Goal: Transaction & Acquisition: Obtain resource

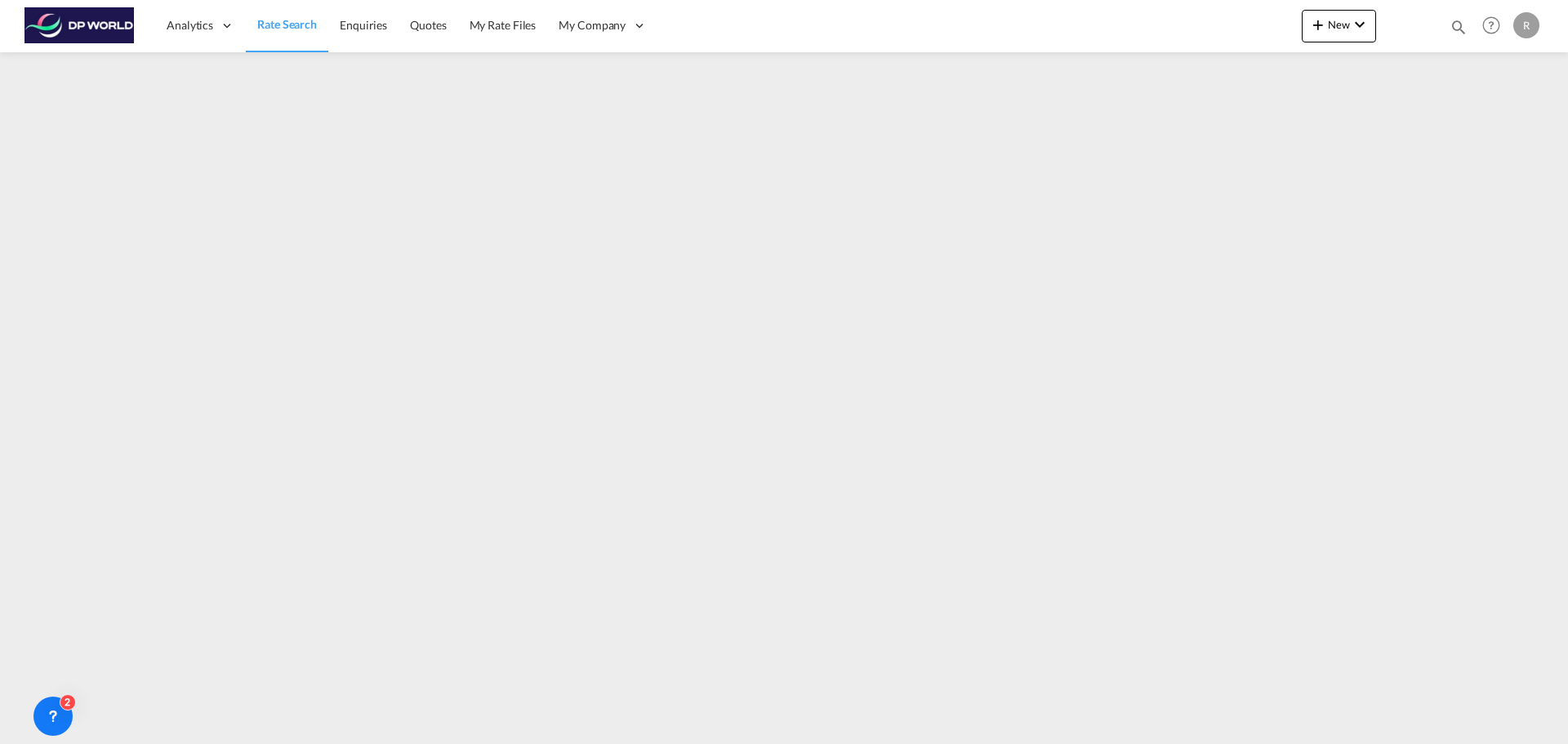
click at [295, 27] on span "Rate Search" at bounding box center [286, 24] width 60 height 14
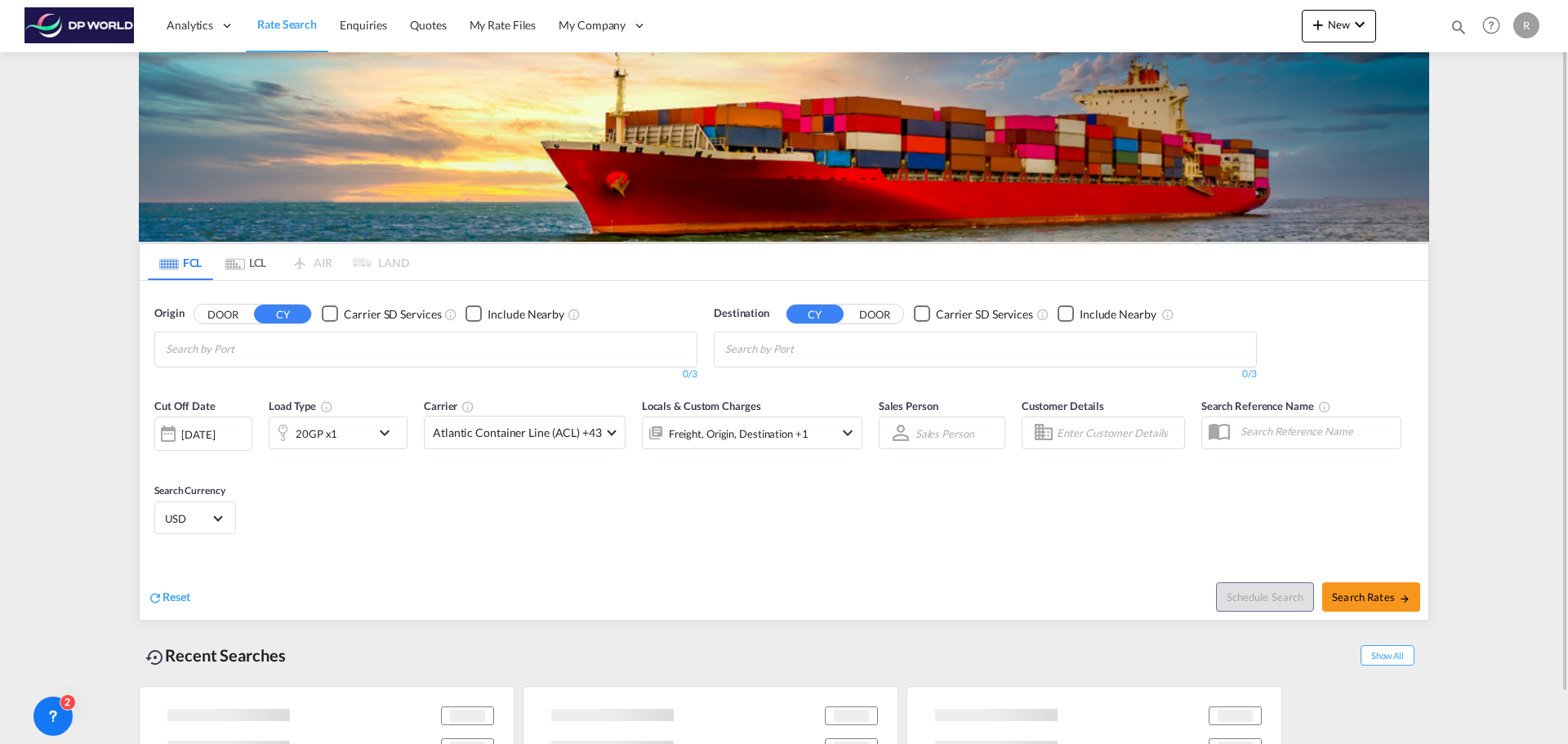
click at [274, 340] on input "Chips input." at bounding box center [243, 350] width 155 height 26
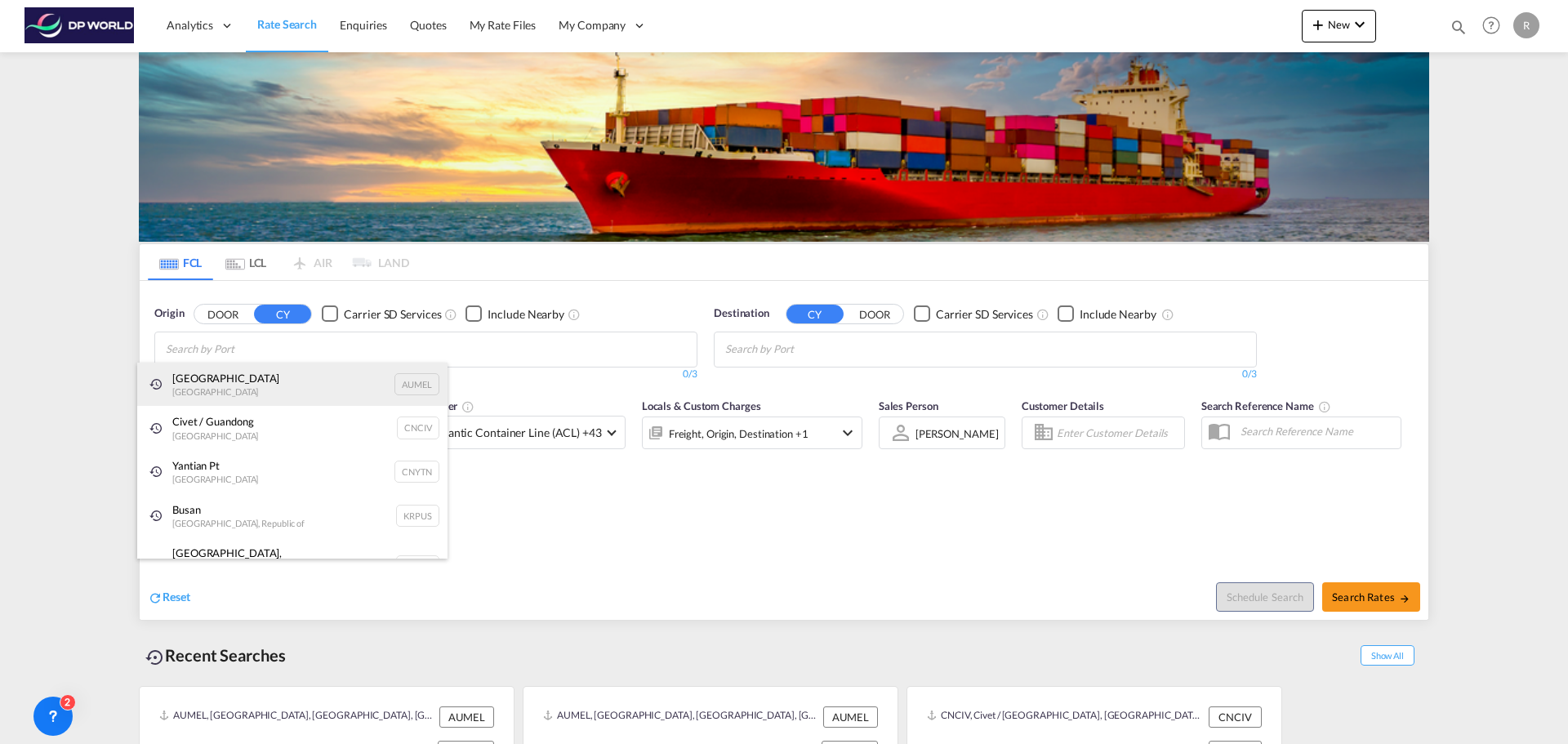
click at [247, 376] on div "[GEOGRAPHIC_DATA] [GEOGRAPHIC_DATA] AUMEL" at bounding box center [292, 384] width 311 height 44
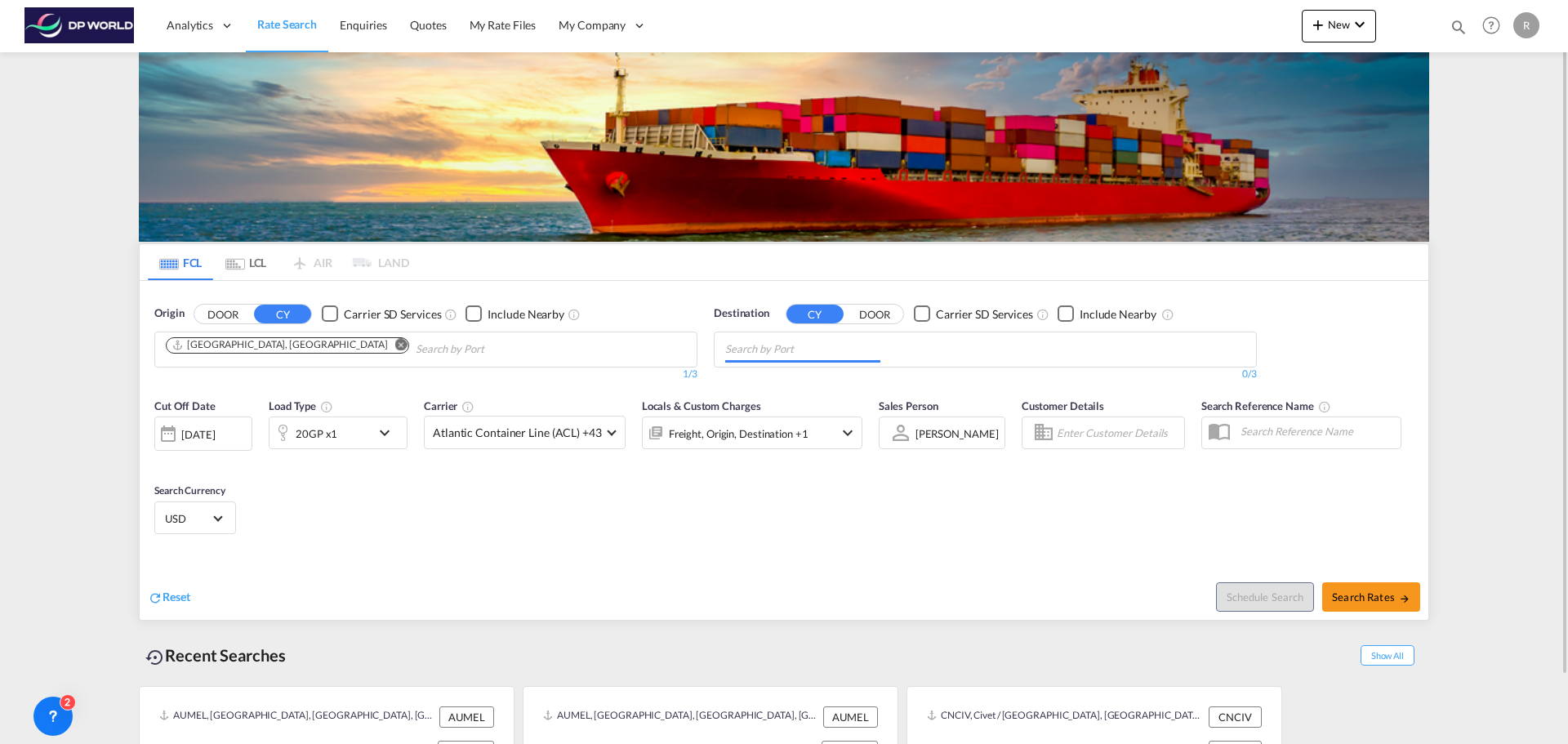
click at [943, 341] on md-chips at bounding box center [986, 350] width 542 height 35
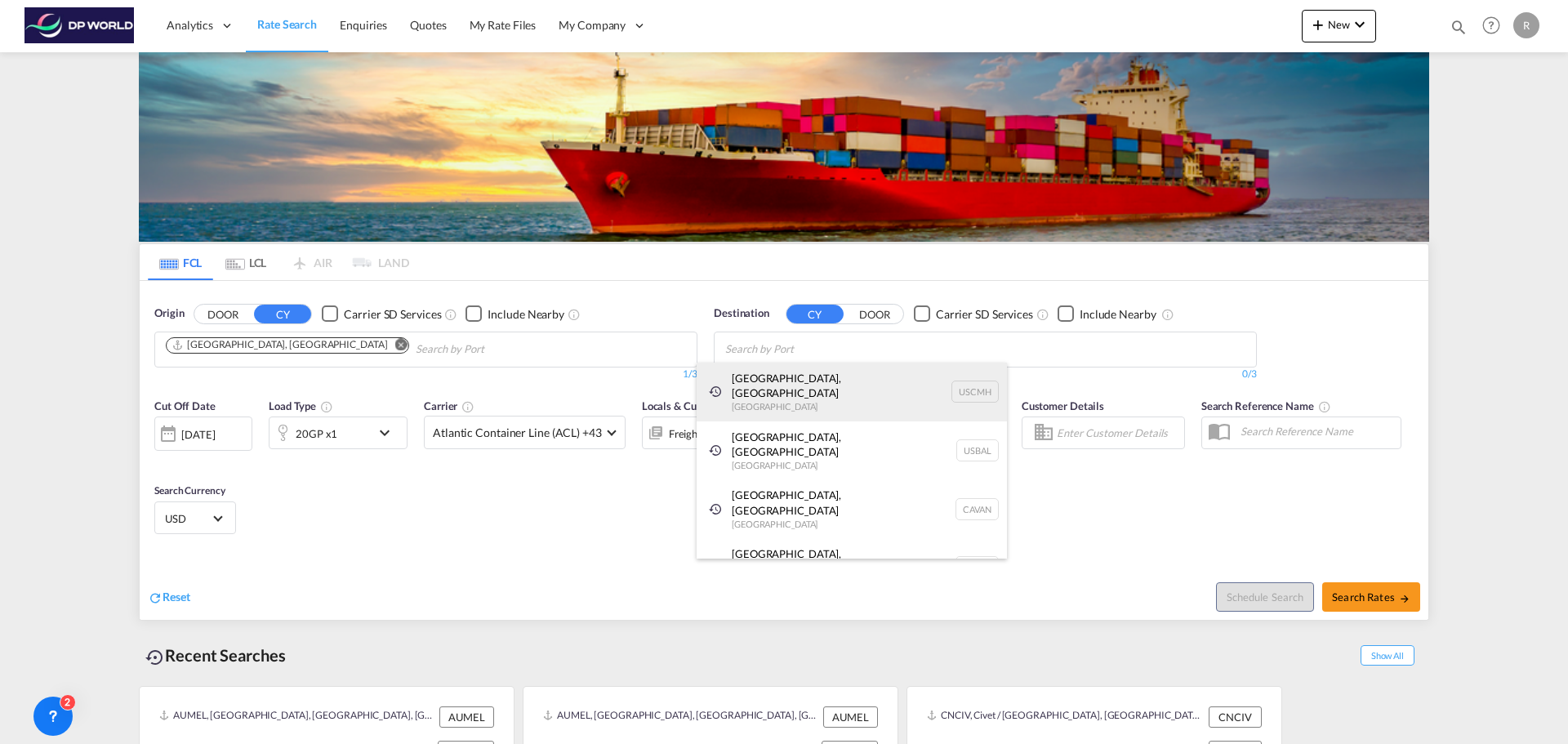
click at [829, 394] on div "[GEOGRAPHIC_DATA], [GEOGRAPHIC_DATA] [GEOGRAPHIC_DATA] USCMH" at bounding box center [851, 392] width 311 height 59
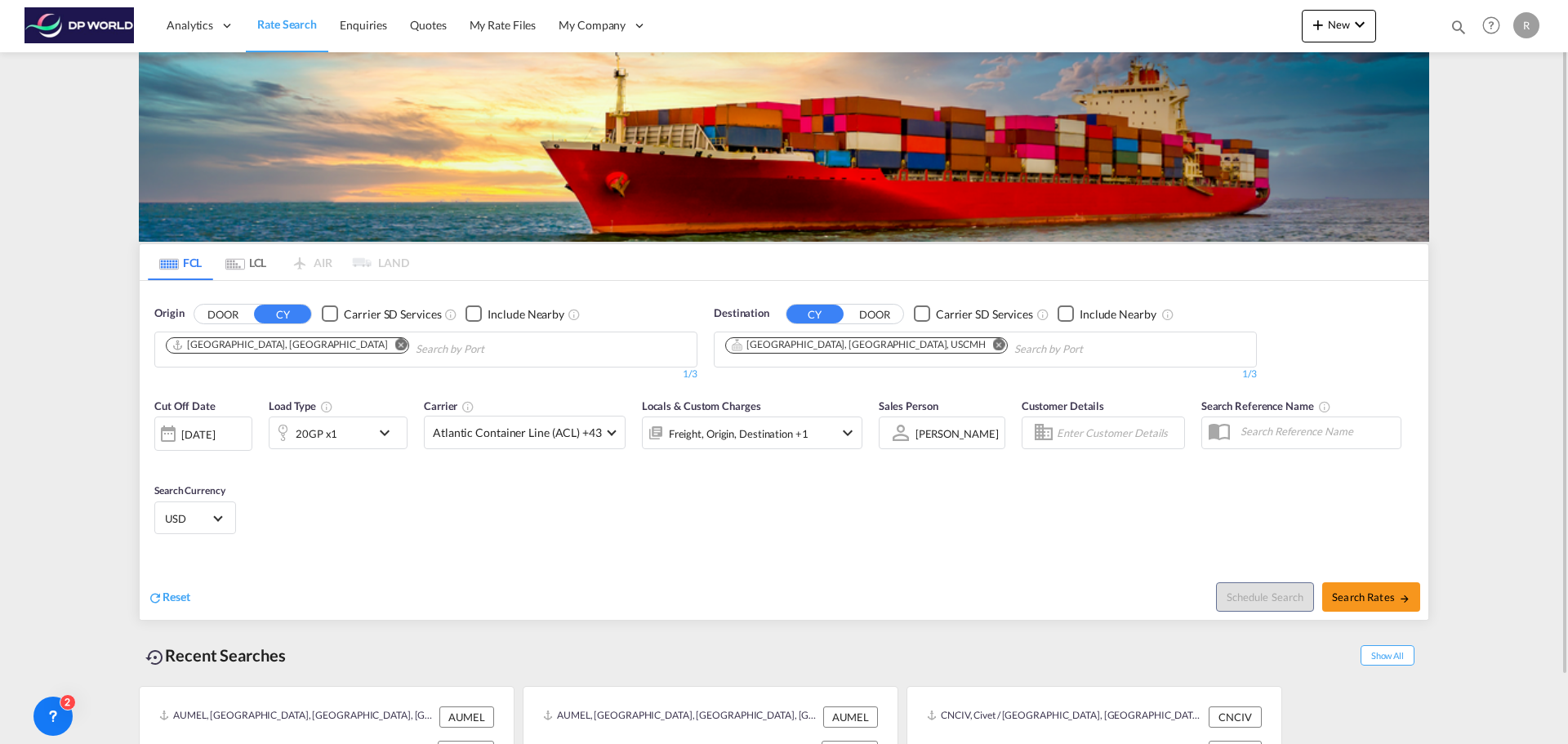
click at [211, 427] on div "[DATE]" at bounding box center [197, 434] width 34 height 15
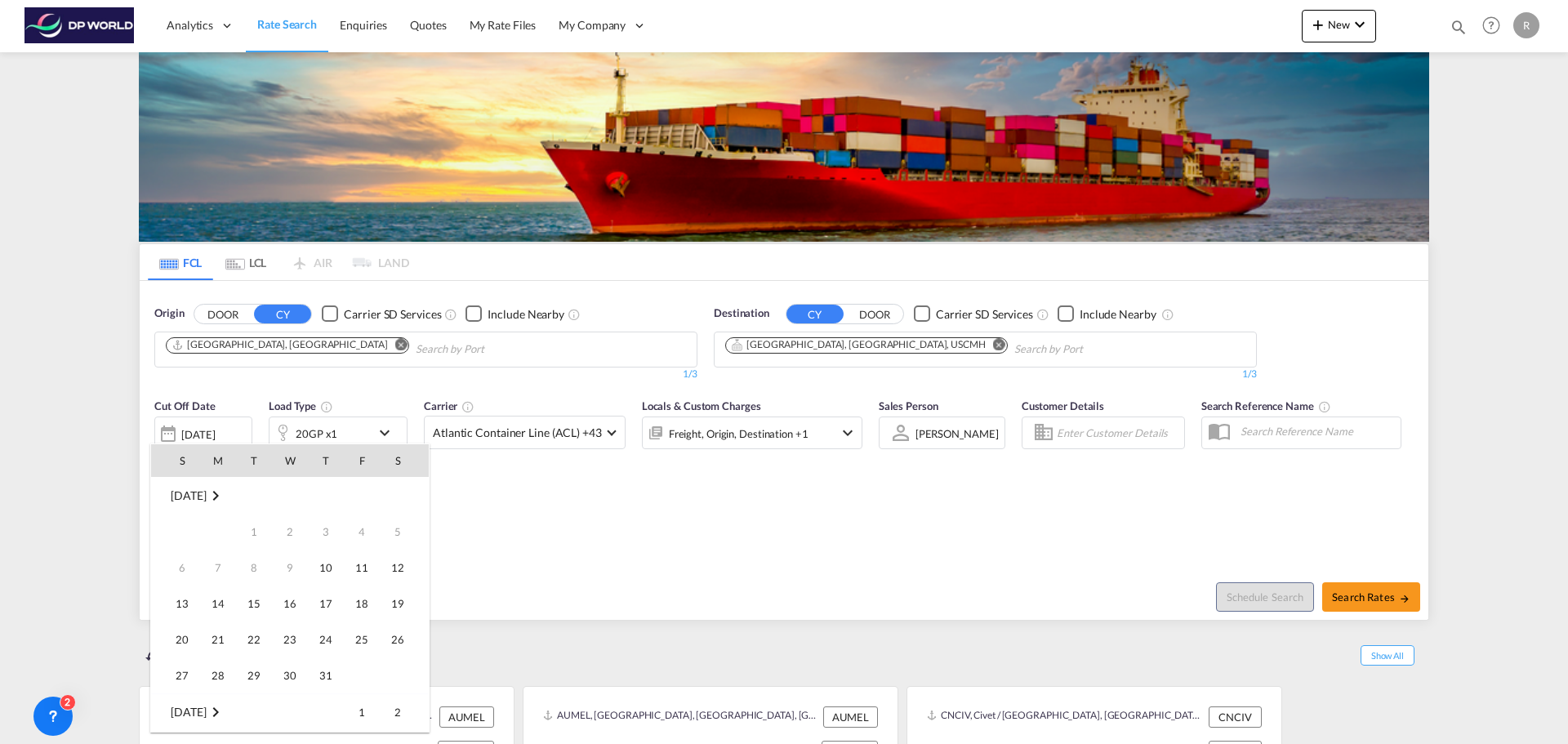
scroll to position [649, 0]
click at [318, 645] on span "30" at bounding box center [326, 639] width 33 height 33
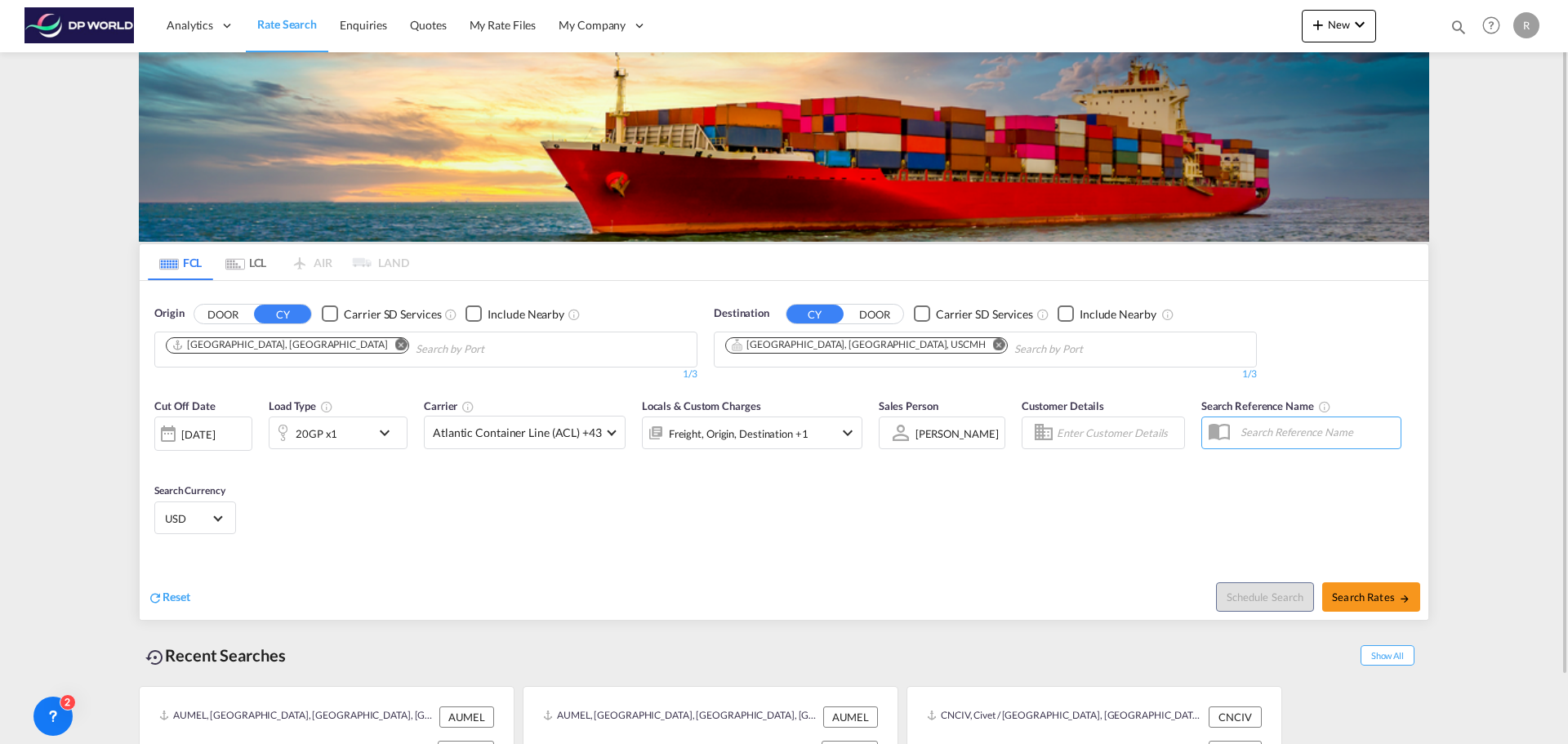
click at [376, 444] on div "20GP x1" at bounding box center [337, 433] width 138 height 33
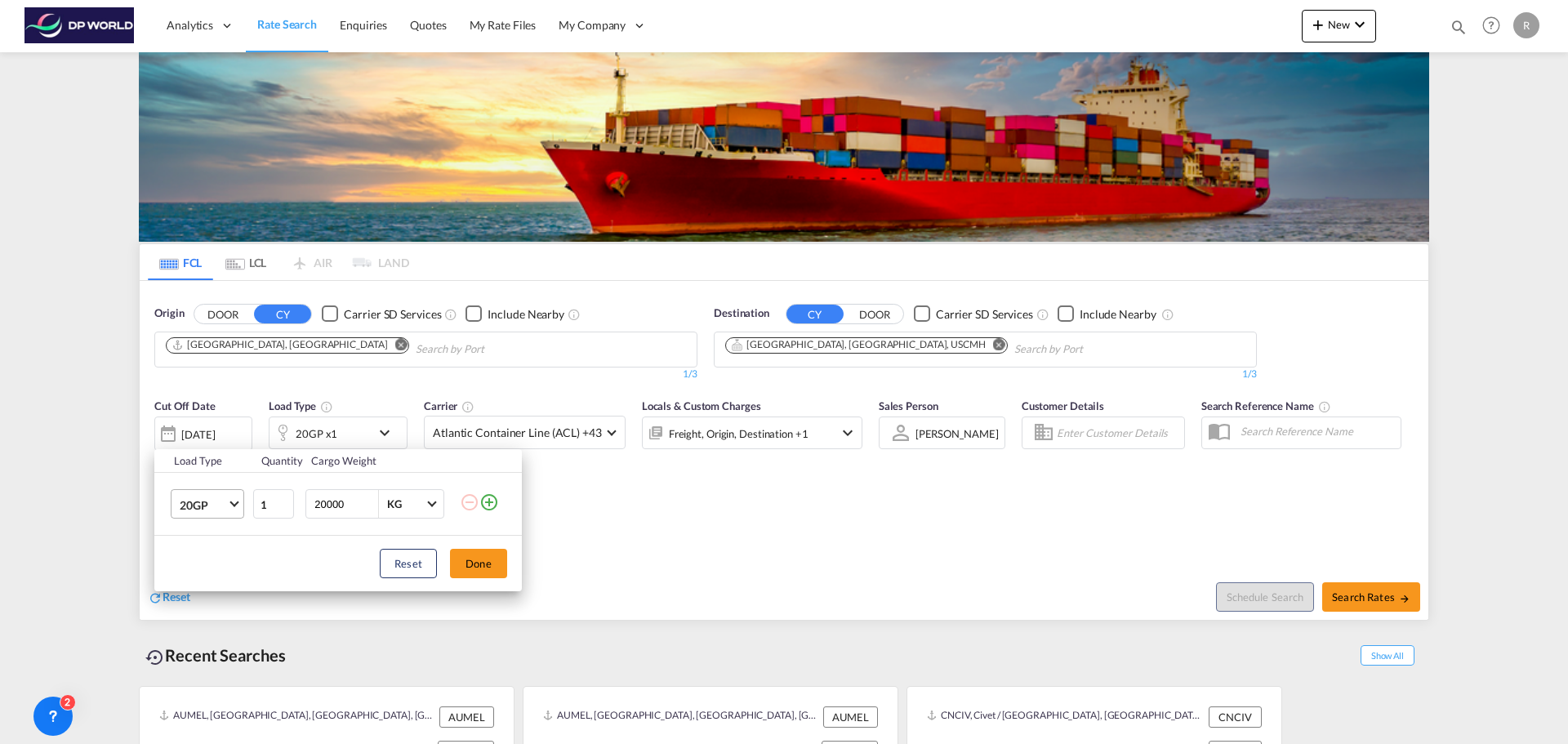
click at [238, 508] on md-select-value "20GP" at bounding box center [210, 503] width 65 height 28
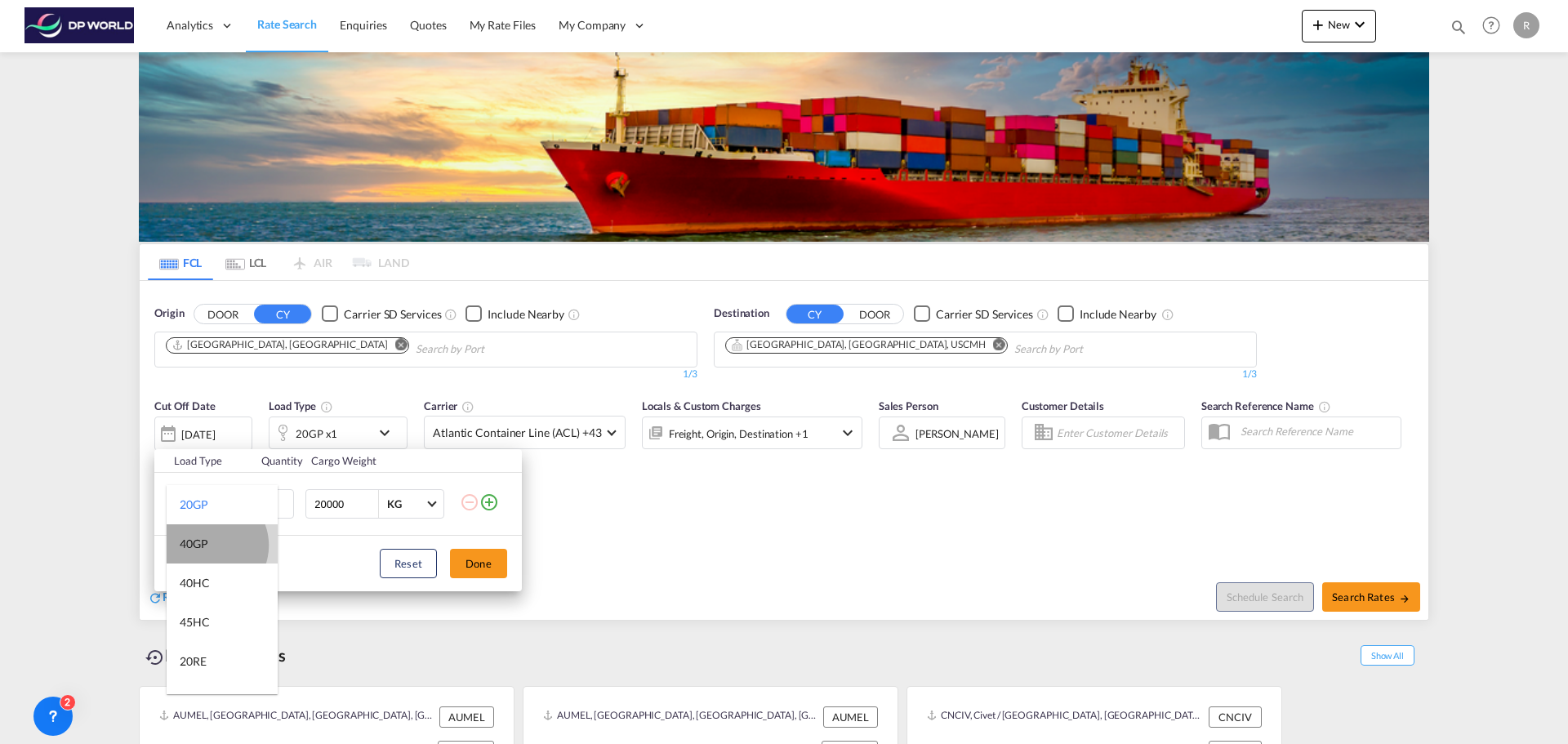
click at [209, 545] on md-option "40GP" at bounding box center [222, 543] width 111 height 39
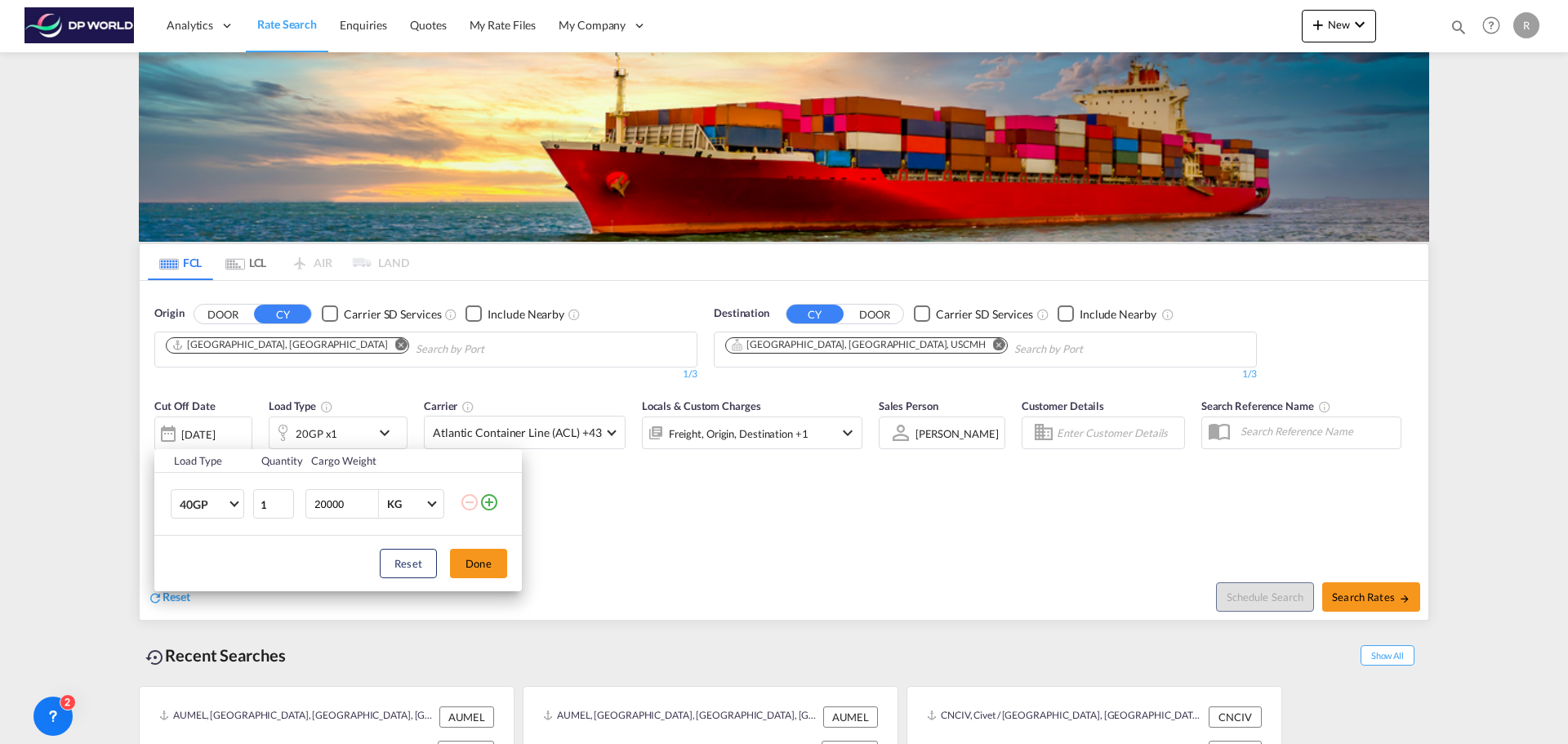
drag, startPoint x: 353, startPoint y: 512, endPoint x: 313, endPoint y: 506, distance: 40.4
click at [313, 506] on input "20000" at bounding box center [344, 503] width 65 height 28
type input "18000"
click at [489, 562] on button "Done" at bounding box center [479, 563] width 57 height 29
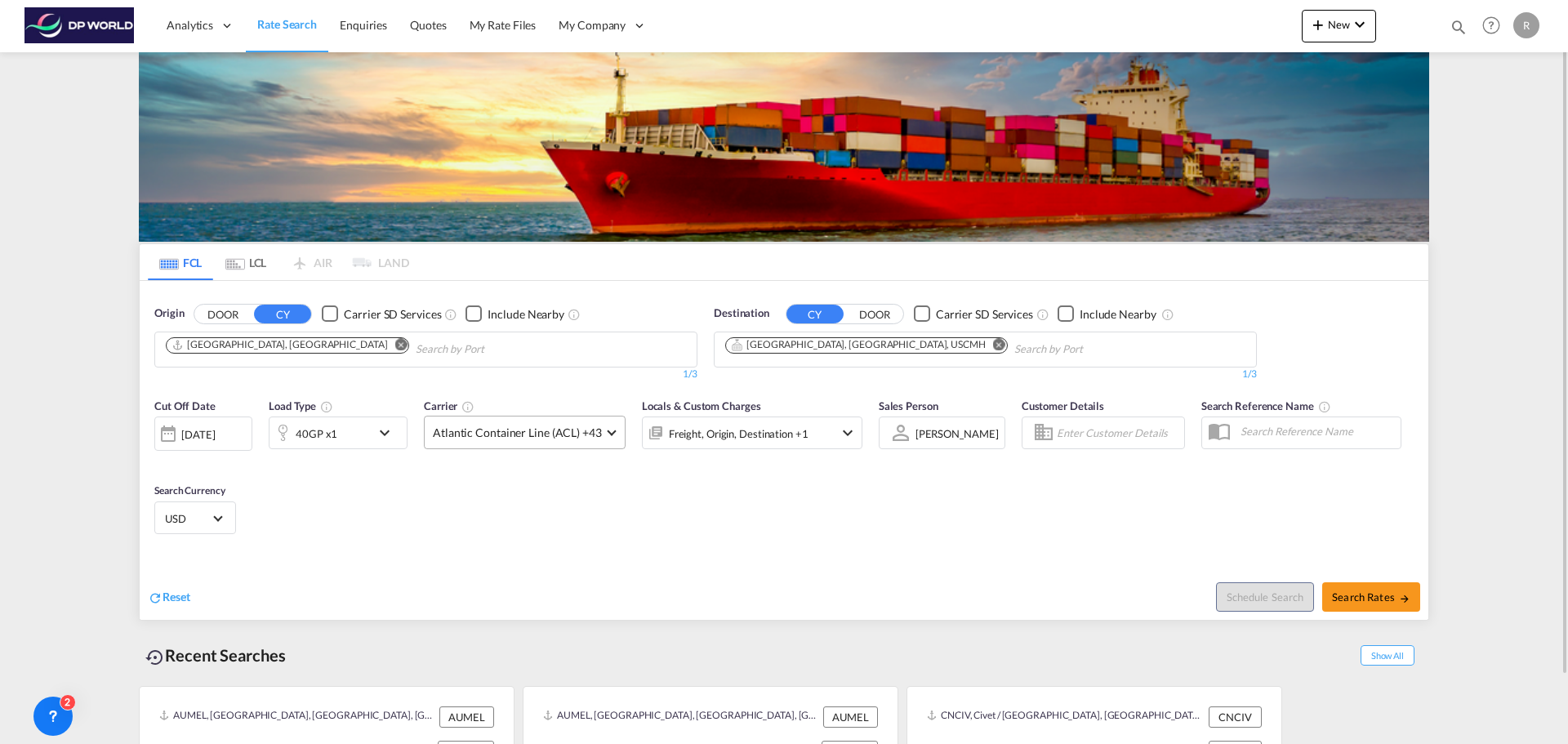
click at [596, 433] on span "Atlantic Container Line (ACL) +43" at bounding box center [517, 433] width 169 height 16
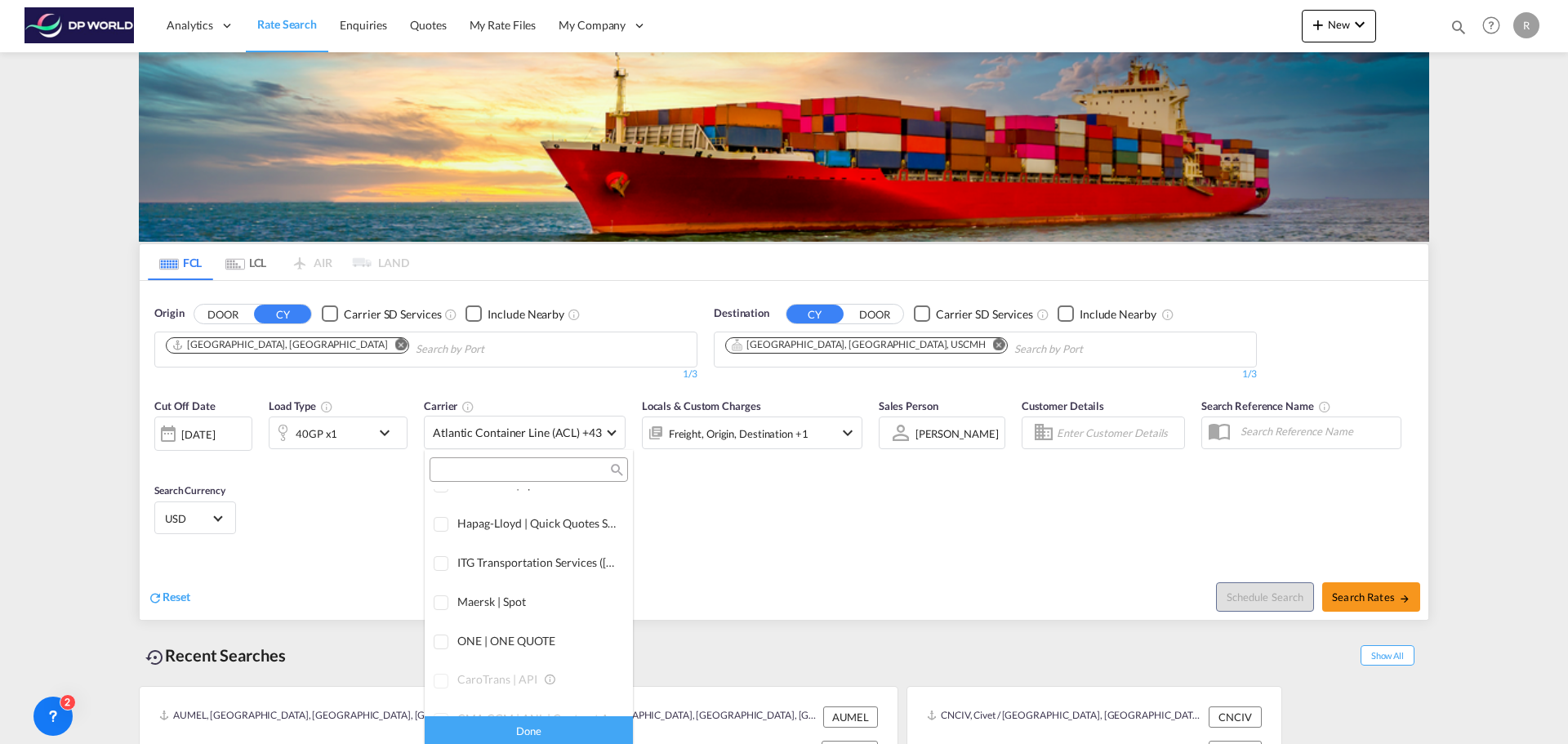
scroll to position [0, 0]
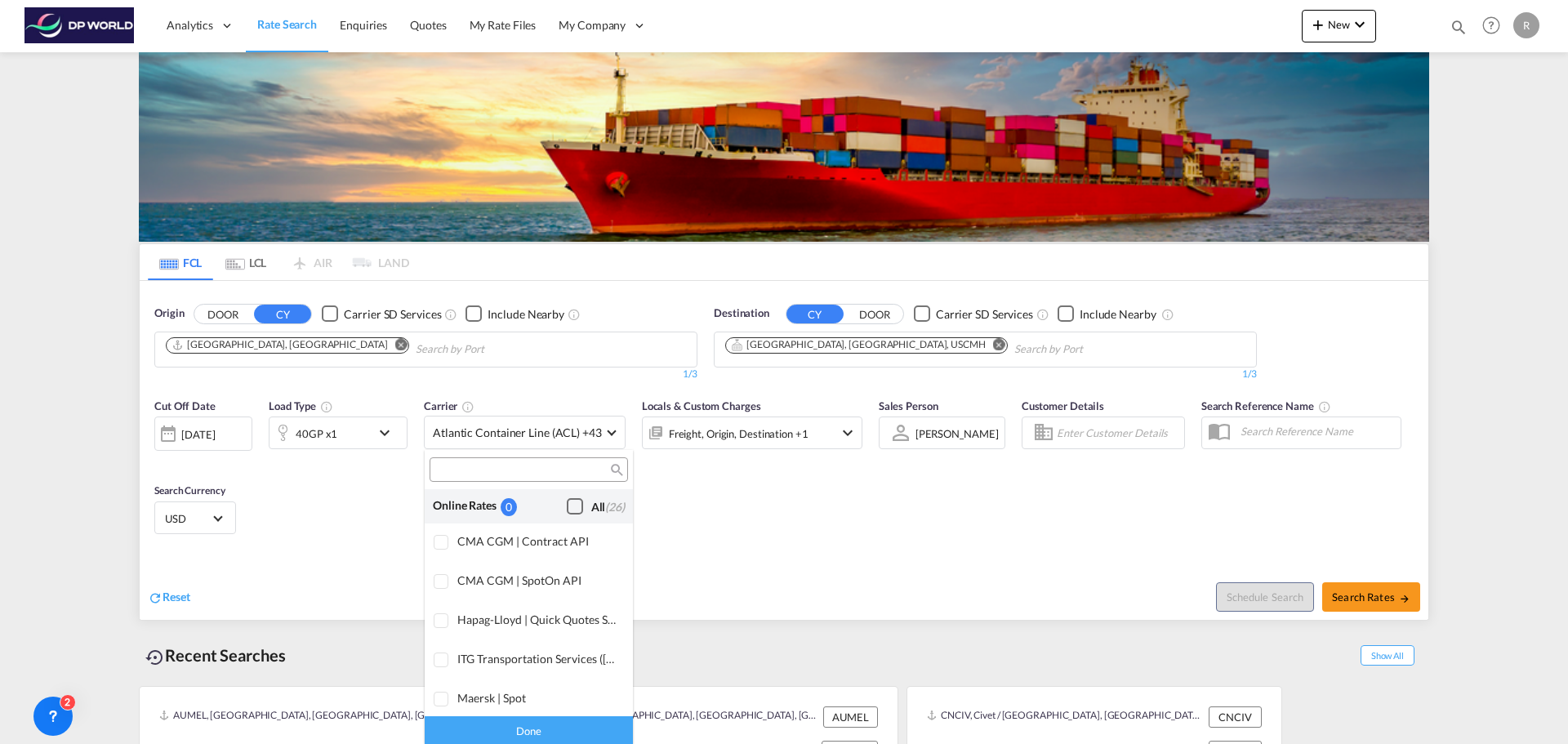
click at [570, 505] on div "Checkbox No Ink" at bounding box center [575, 506] width 16 height 16
click at [723, 481] on md-backdrop at bounding box center [784, 372] width 1568 height 744
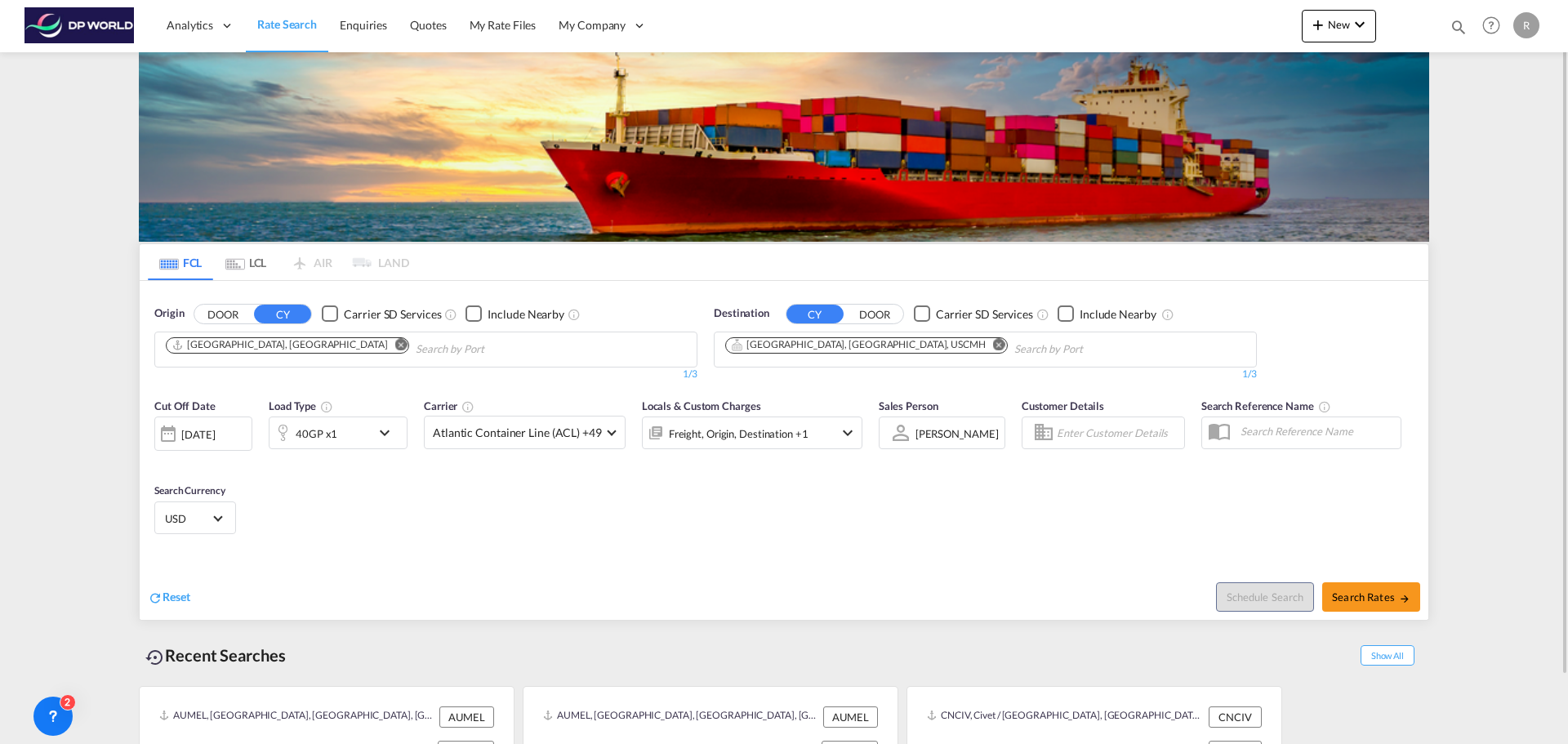
click at [800, 428] on div "Freight, Origin, Destination +1" at bounding box center [738, 433] width 139 height 22
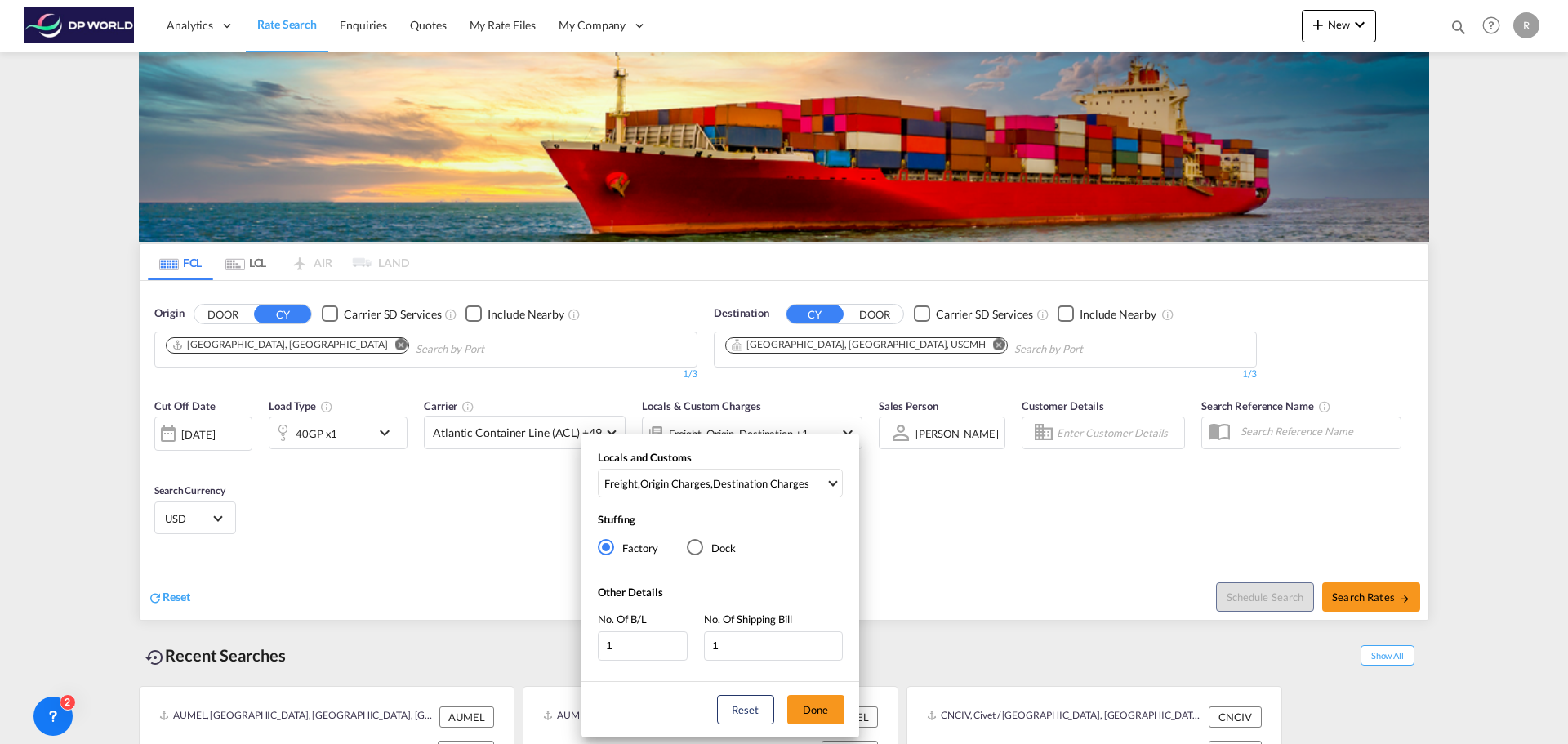
click at [837, 427] on div "Locals and Customs Freight , Origin Charges , Destination Charges Clear All Sel…" at bounding box center [784, 372] width 1568 height 744
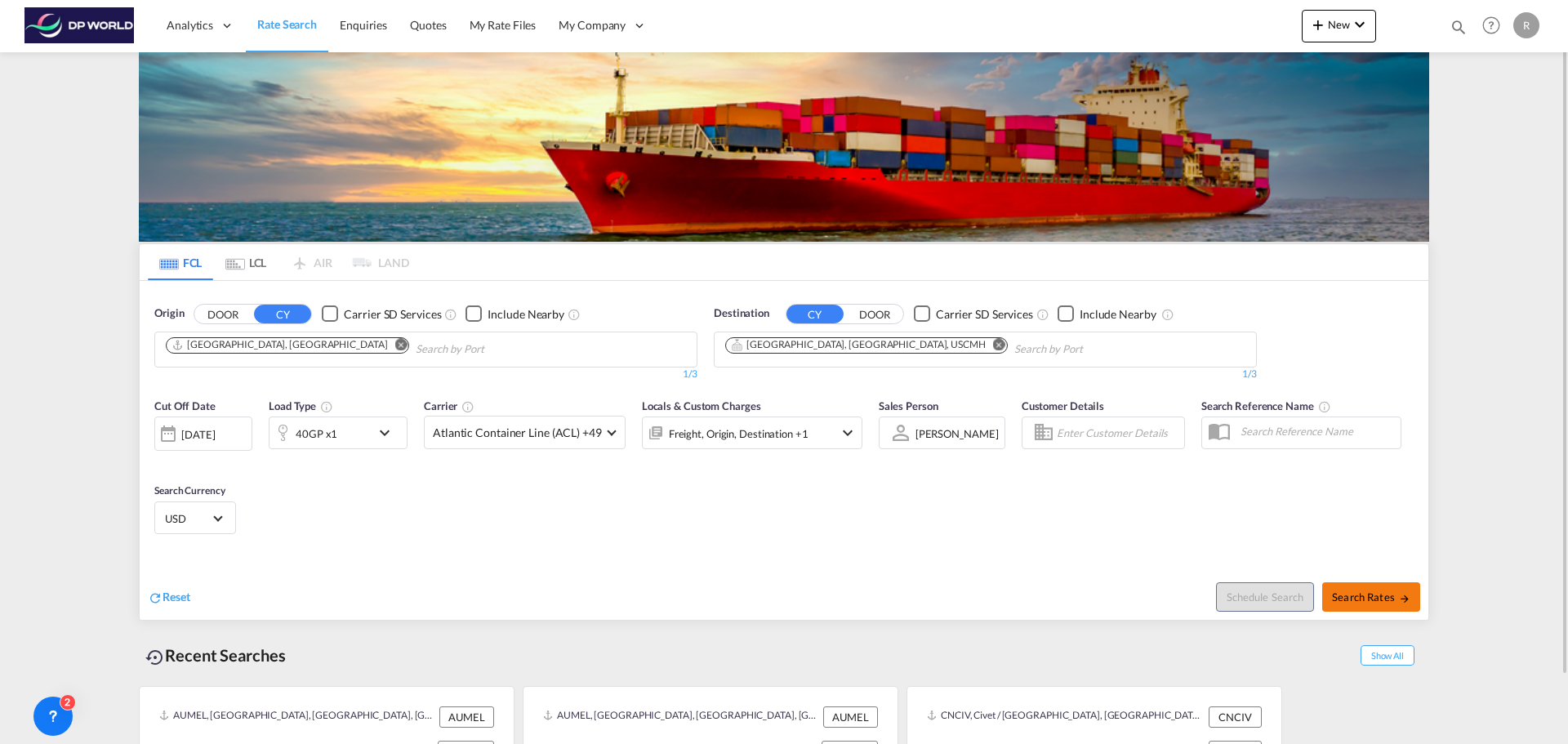
click at [1377, 593] on span "Search Rates" at bounding box center [1371, 596] width 79 height 13
type input "AUMEL to USCMH / [DATE]"
